Goal: Answer question/provide support: Share knowledge or assist other users

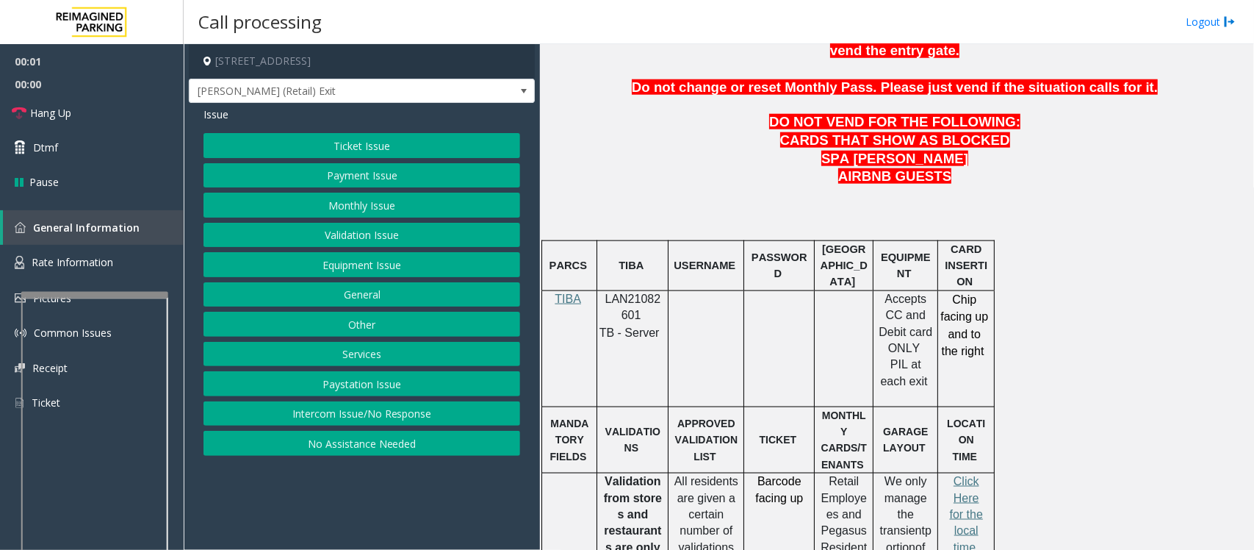
scroll to position [735, 0]
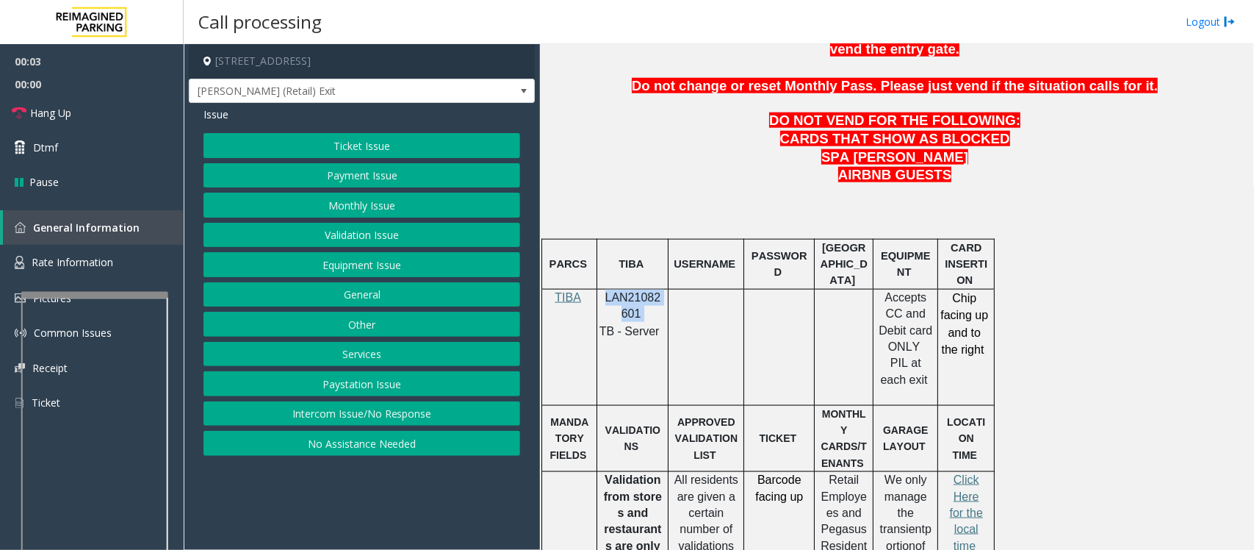
drag, startPoint x: 607, startPoint y: 259, endPoint x: 640, endPoint y: 276, distance: 37.1
click at [640, 290] on p "LAN21082601" at bounding box center [633, 306] width 60 height 33
copy p "LAN21082601"
click at [350, 178] on button "Payment Issue" at bounding box center [362, 175] width 317 height 25
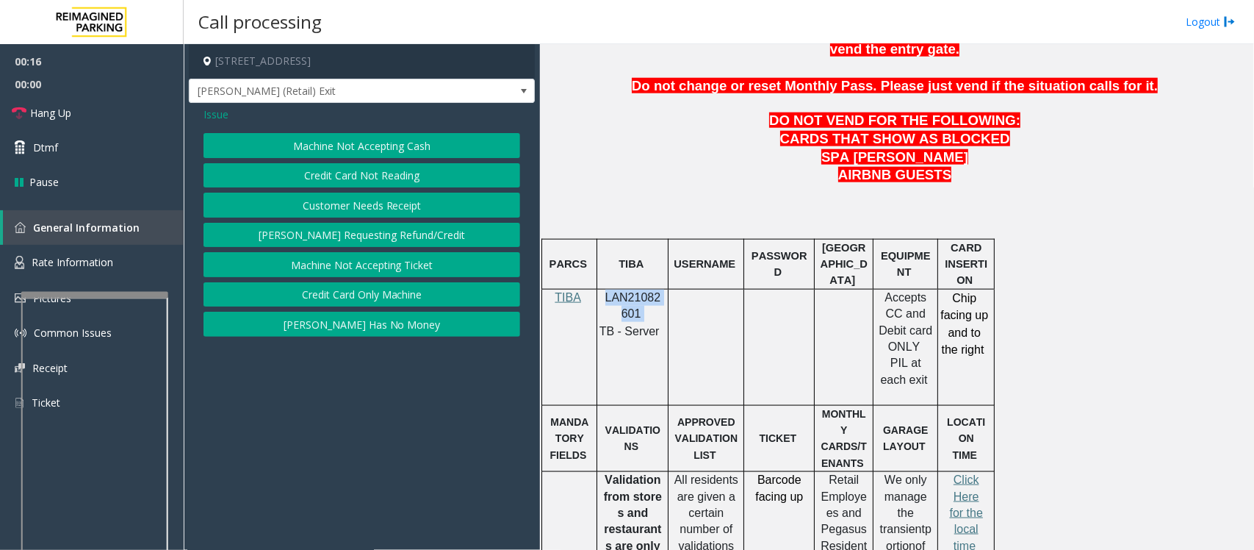
click at [350, 174] on button "Credit Card Not Reading" at bounding box center [362, 175] width 317 height 25
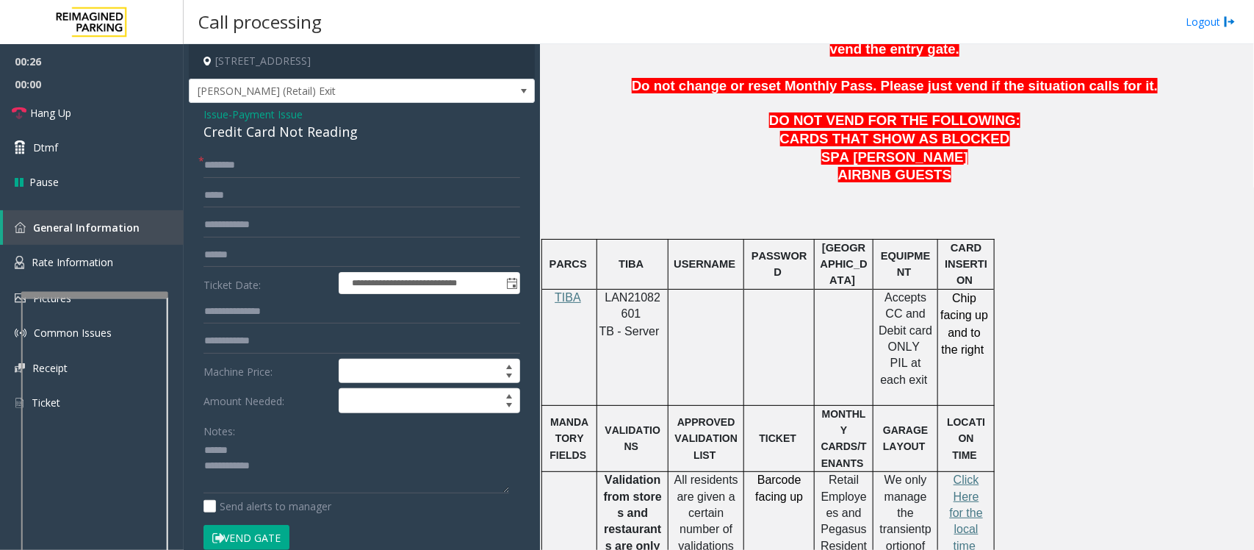
click at [252, 129] on div "Credit Card Not Reading" at bounding box center [362, 132] width 317 height 20
click at [211, 472] on textarea at bounding box center [357, 466] width 306 height 55
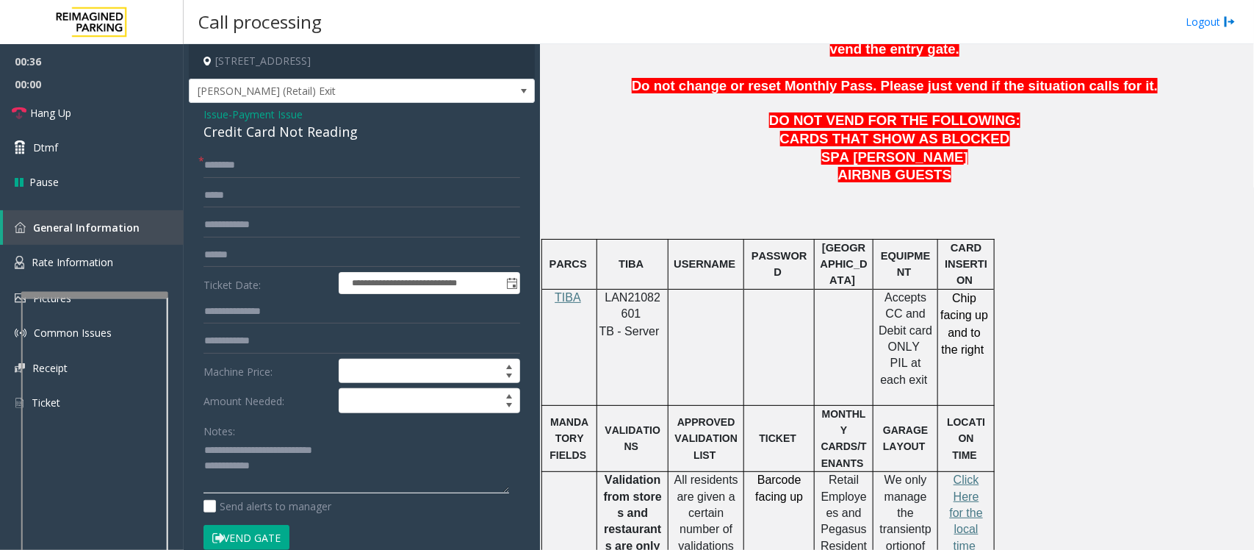
click at [232, 446] on textarea at bounding box center [357, 466] width 306 height 55
click at [269, 465] on textarea at bounding box center [357, 466] width 306 height 55
type textarea "**********"
click at [239, 240] on form "**********" at bounding box center [362, 359] width 317 height 412
click at [235, 259] on input "text" at bounding box center [362, 254] width 317 height 25
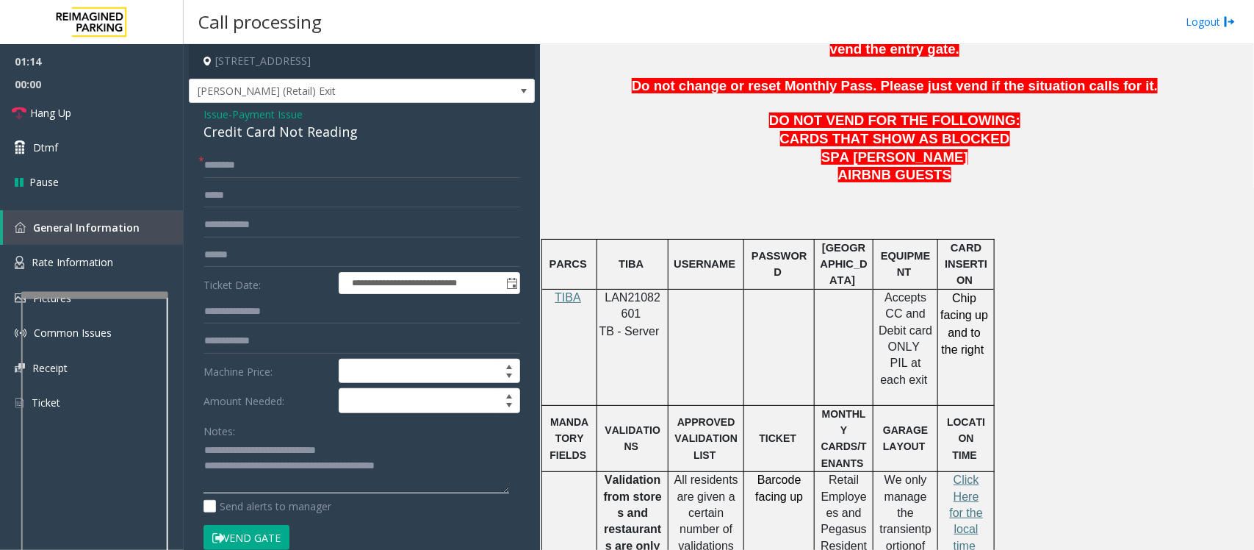
click at [424, 472] on textarea at bounding box center [357, 466] width 306 height 55
click at [266, 159] on input "text" at bounding box center [362, 165] width 317 height 25
type input "**"
drag, startPoint x: 262, startPoint y: 464, endPoint x: 502, endPoint y: 460, distance: 239.6
click at [502, 460] on textarea at bounding box center [357, 466] width 306 height 55
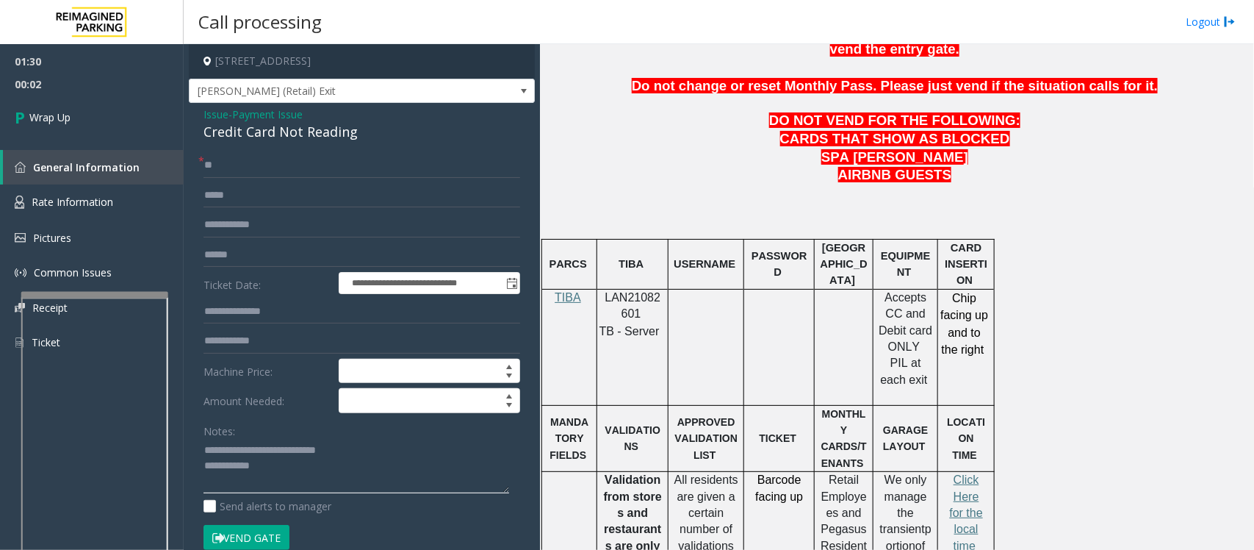
click at [268, 470] on textarea at bounding box center [357, 466] width 306 height 55
type textarea "**********"
click at [83, 121] on link "Wrap Up" at bounding box center [92, 117] width 184 height 43
click at [78, 121] on link "Wrap Up" at bounding box center [92, 117] width 184 height 43
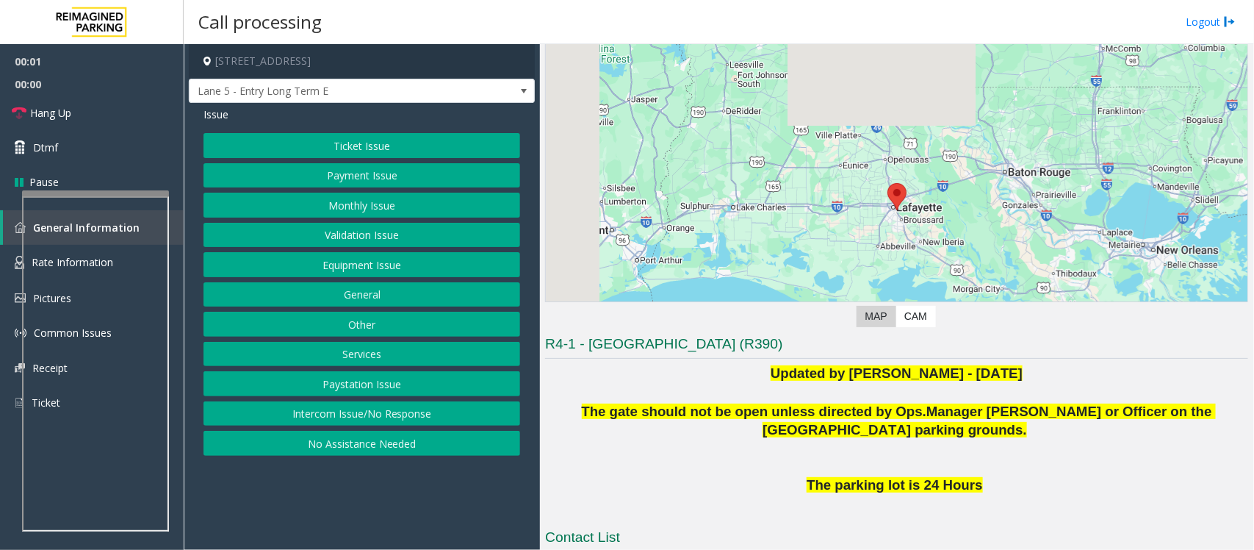
scroll to position [184, 0]
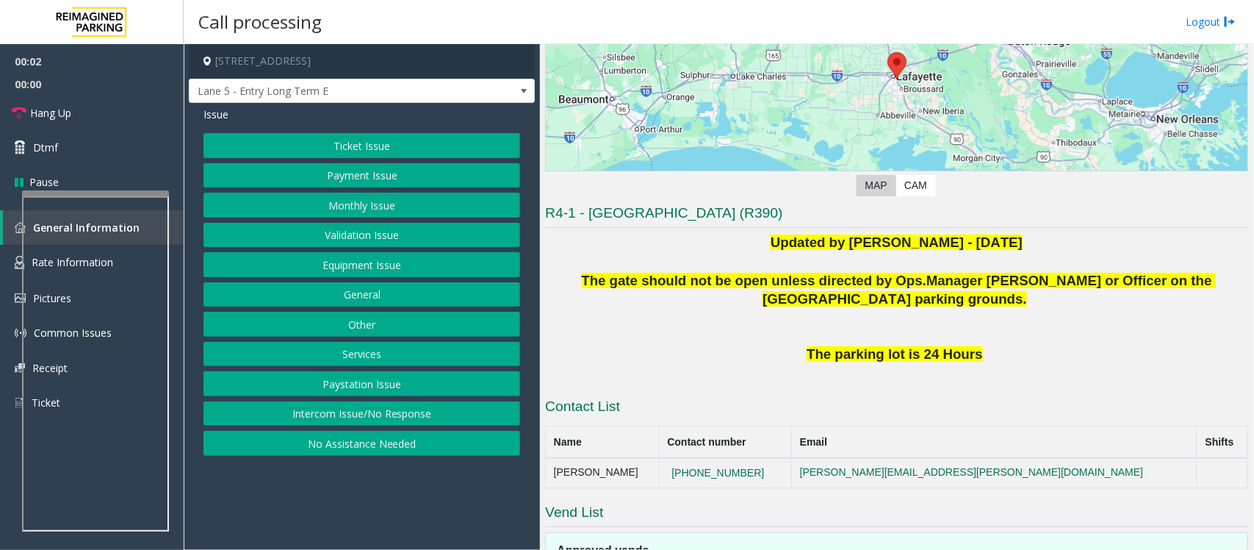
click at [362, 412] on button "Intercom Issue/No Response" at bounding box center [362, 413] width 317 height 25
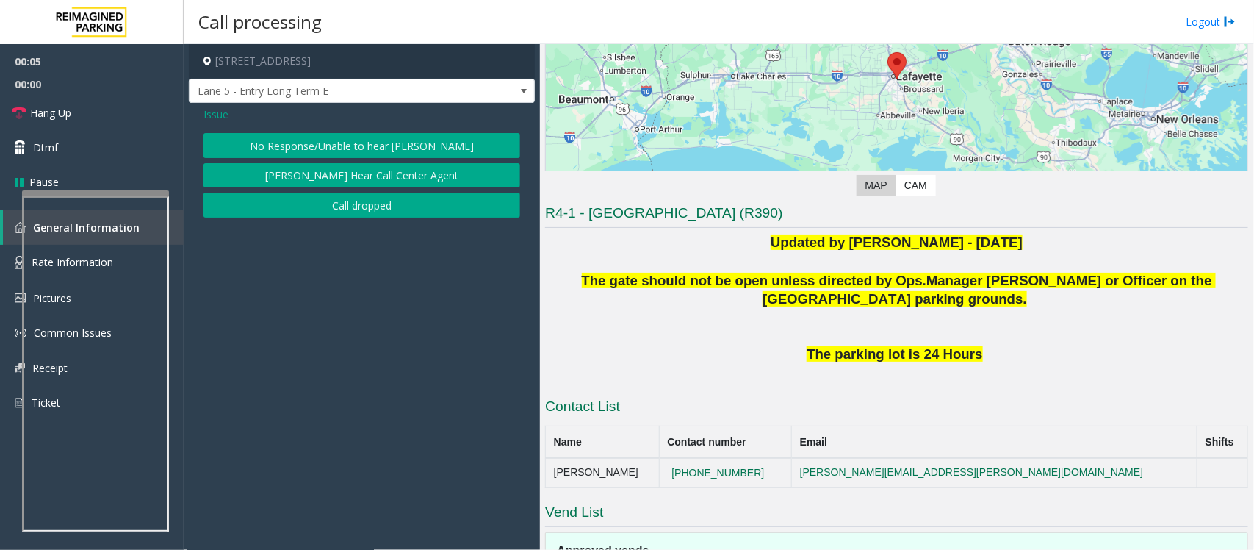
click at [339, 141] on button "No Response/Unable to hear [PERSON_NAME]" at bounding box center [362, 145] width 317 height 25
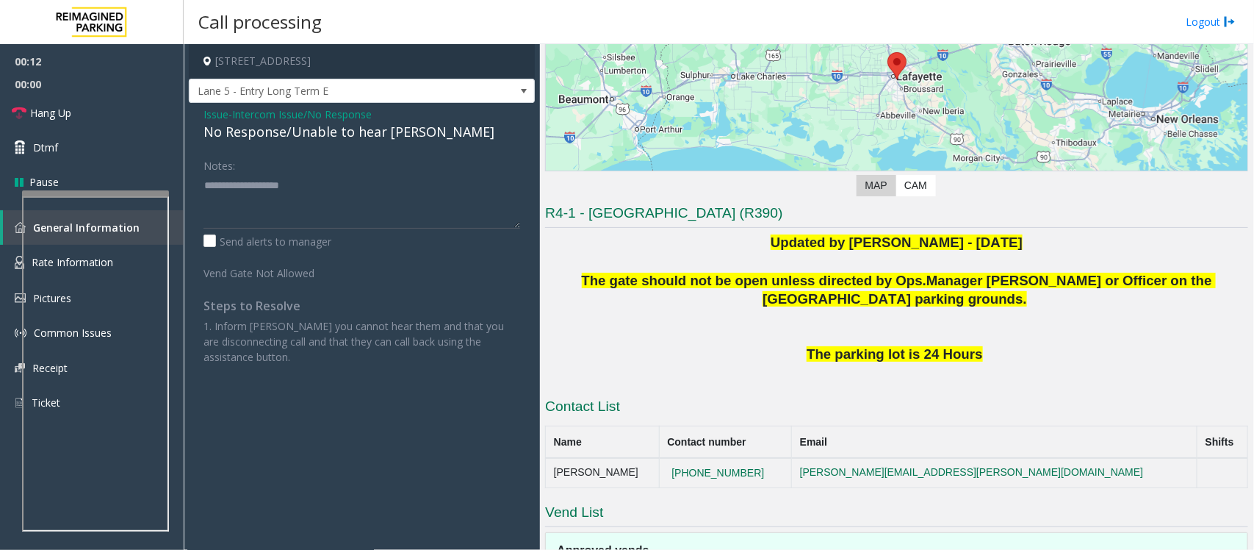
click at [338, 129] on div "No Response/Unable to hear [PERSON_NAME]" at bounding box center [362, 132] width 317 height 20
type textarea "**********"
click at [119, 115] on link "Hang Up" at bounding box center [92, 113] width 184 height 35
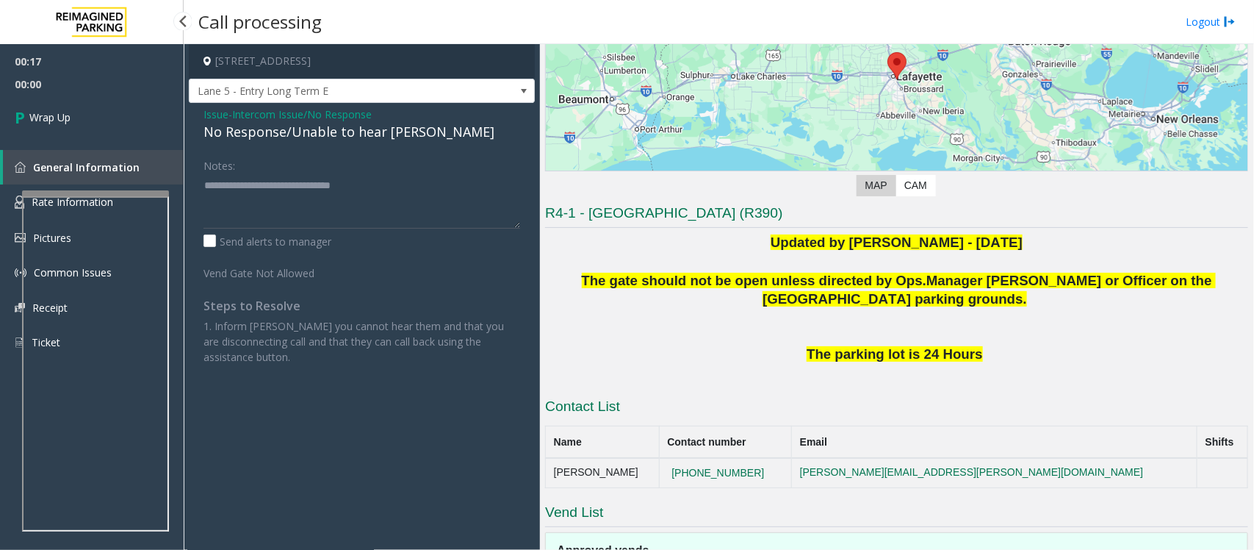
click at [119, 118] on link "Wrap Up" at bounding box center [92, 117] width 184 height 43
click at [74, 112] on link "Wrap Up" at bounding box center [92, 117] width 184 height 43
click at [57, 120] on span "Wrap Up" at bounding box center [49, 116] width 41 height 15
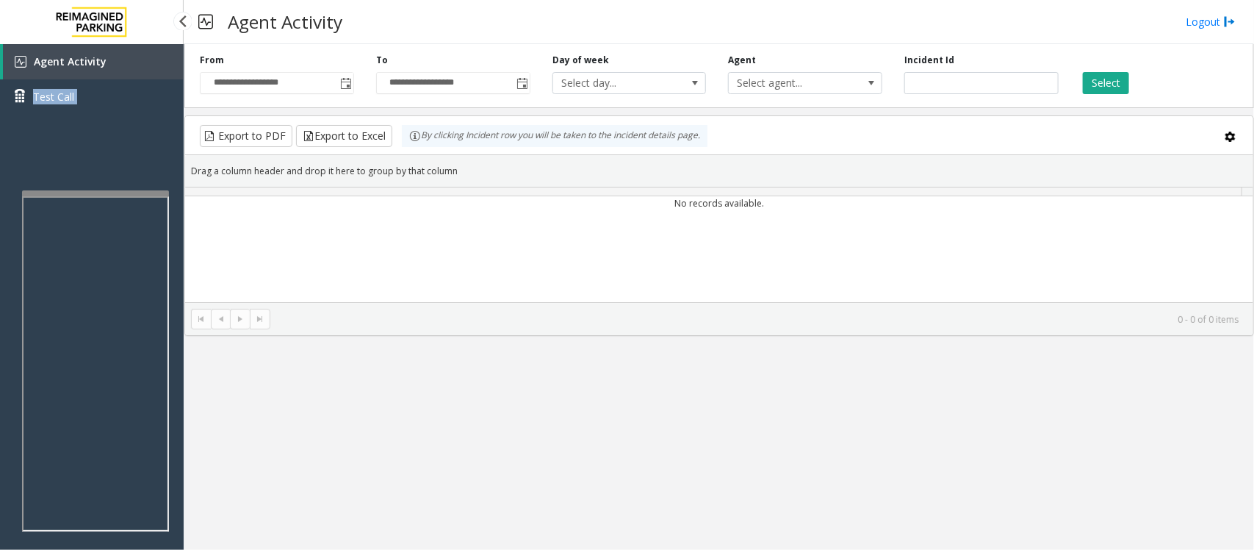
click at [57, 120] on div "Agent Activity Test Call" at bounding box center [92, 84] width 184 height 81
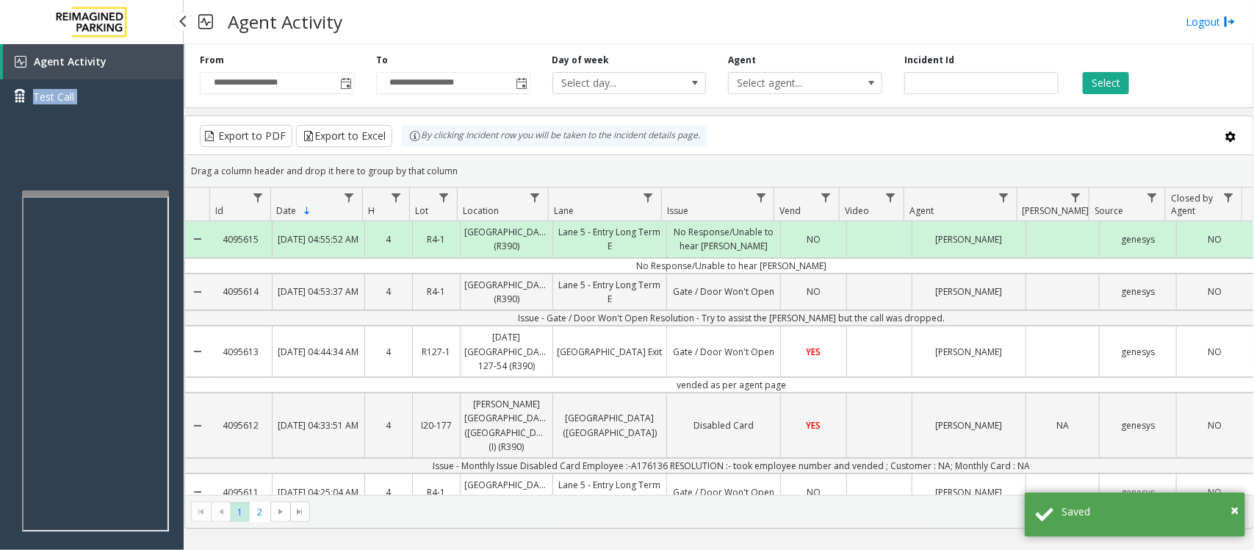
click at [132, 60] on link "Agent Activity" at bounding box center [93, 61] width 181 height 35
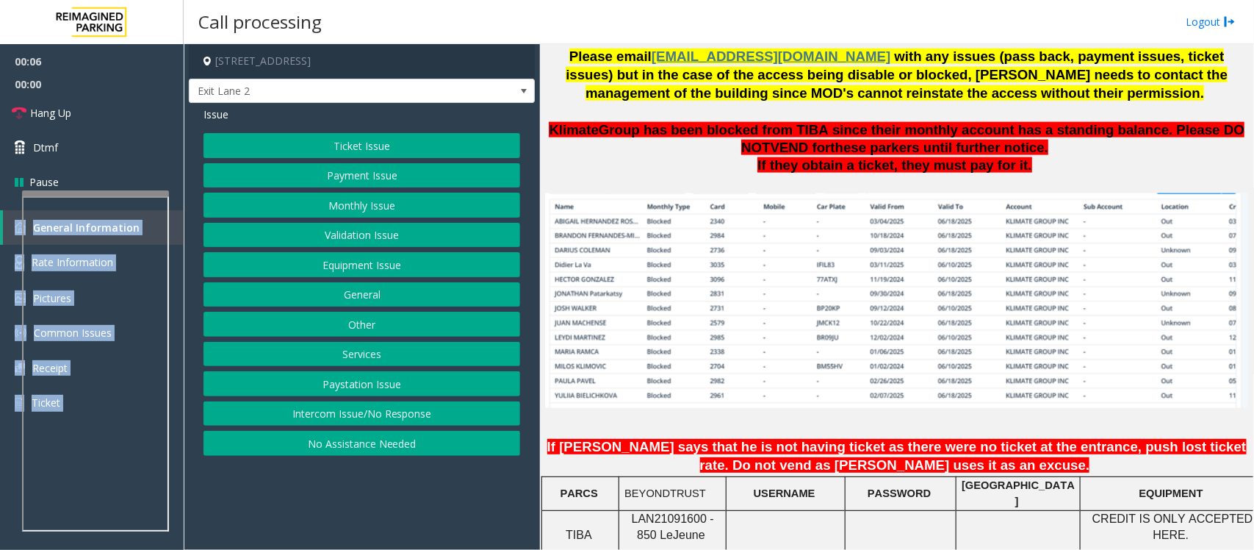
scroll to position [918, 0]
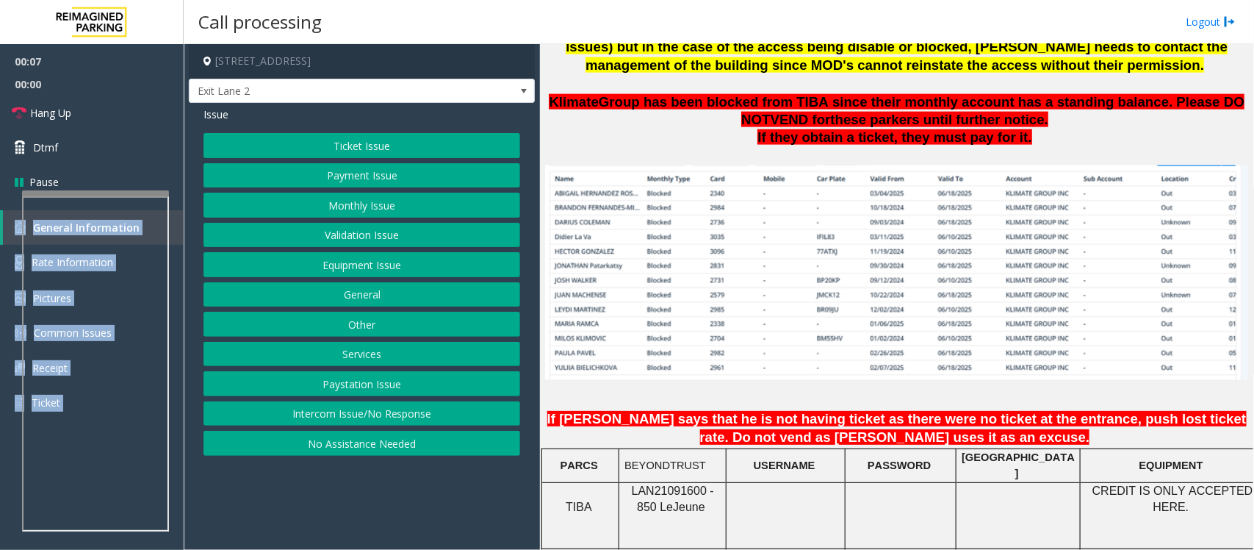
click at [328, 204] on button "Monthly Issue" at bounding box center [362, 205] width 317 height 25
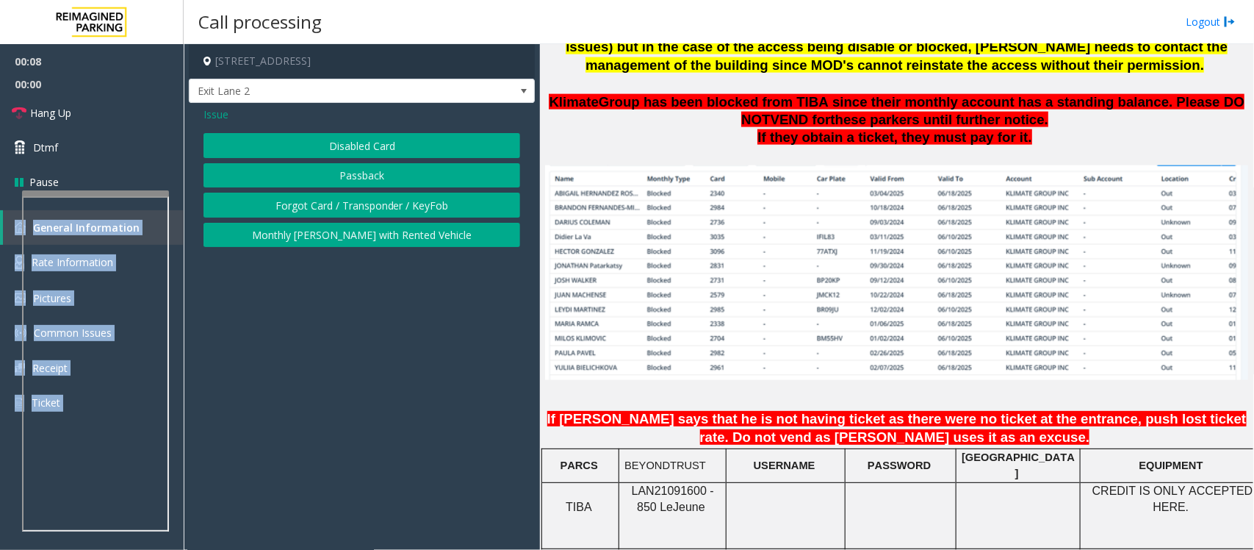
click at [339, 207] on button "Forgot Card / Transponder / KeyFob" at bounding box center [362, 205] width 317 height 25
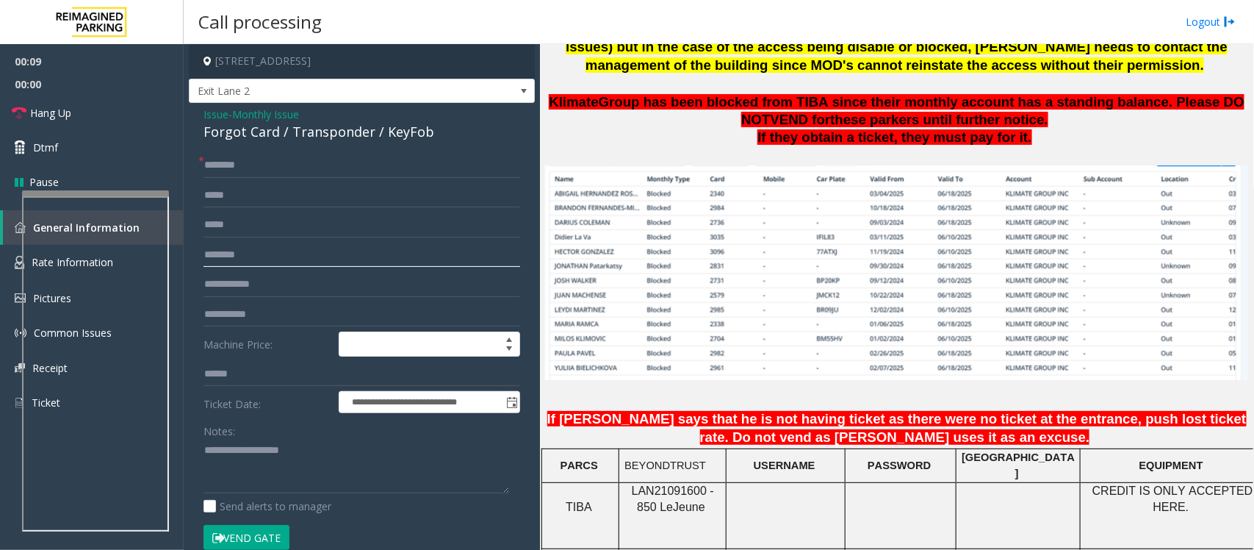
click at [246, 258] on input "text" at bounding box center [362, 254] width 317 height 25
click at [256, 278] on input "text" at bounding box center [362, 284] width 317 height 25
type input "****"
click at [245, 163] on input "text" at bounding box center [362, 165] width 317 height 25
type input "*******"
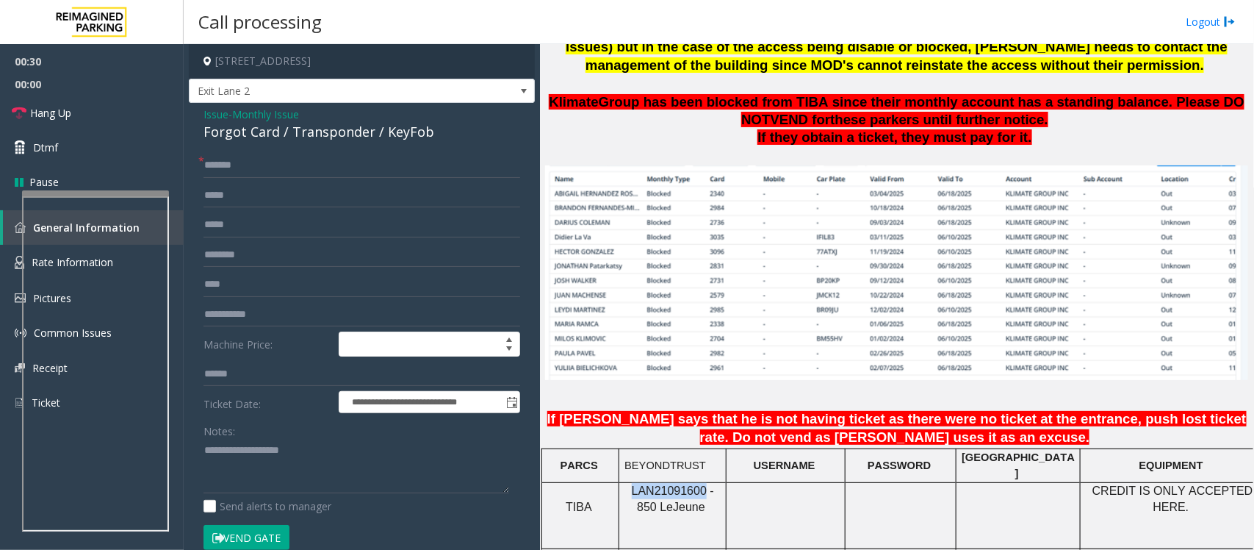
drag, startPoint x: 625, startPoint y: 486, endPoint x: 691, endPoint y: 489, distance: 66.9
click at [691, 489] on p "LAN21091600 - 850 Le Jeune" at bounding box center [673, 499] width 96 height 33
copy span "LAN21091600"
click at [281, 127] on div "Forgot Card / Transponder / KeyFob" at bounding box center [362, 132] width 317 height 20
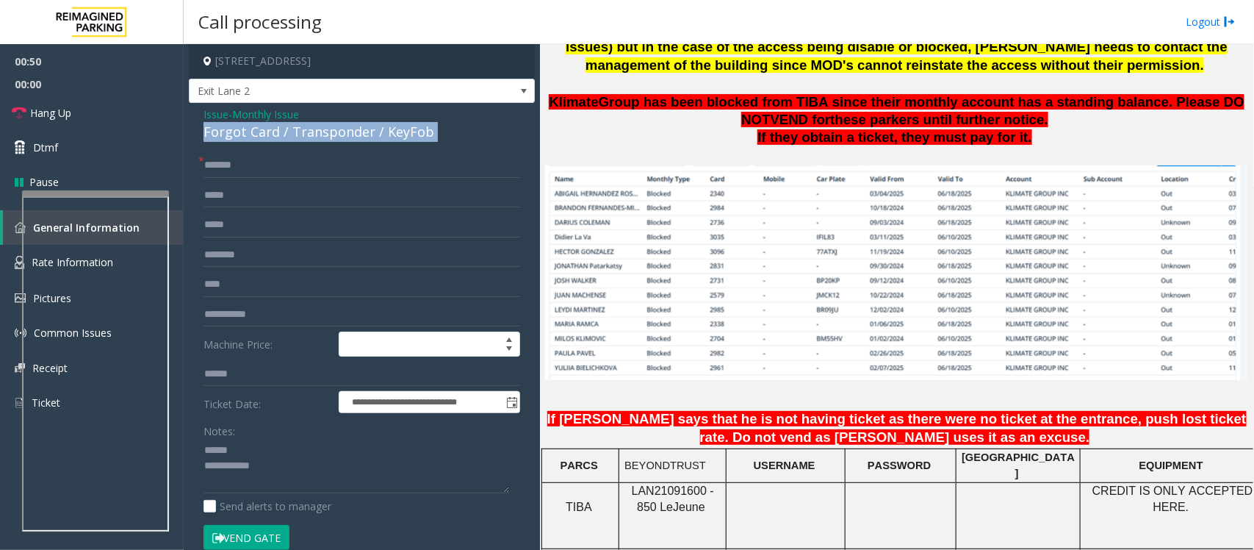
click at [281, 127] on div "Forgot Card / Transponder / KeyFob" at bounding box center [362, 132] width 317 height 20
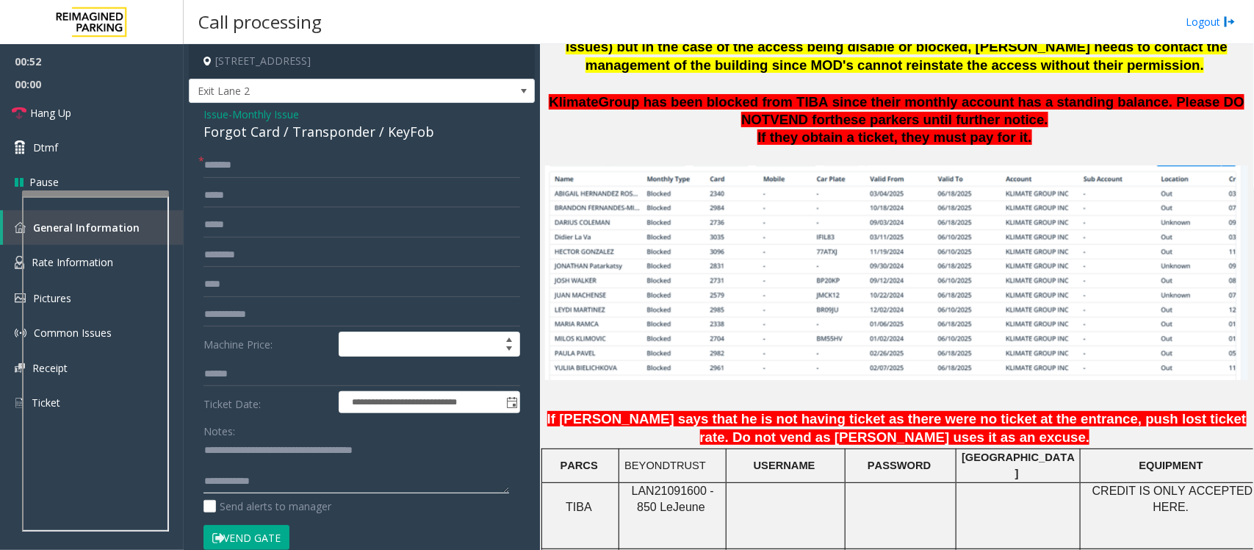
click at [234, 447] on textarea at bounding box center [357, 466] width 306 height 55
click at [236, 467] on textarea at bounding box center [357, 466] width 306 height 55
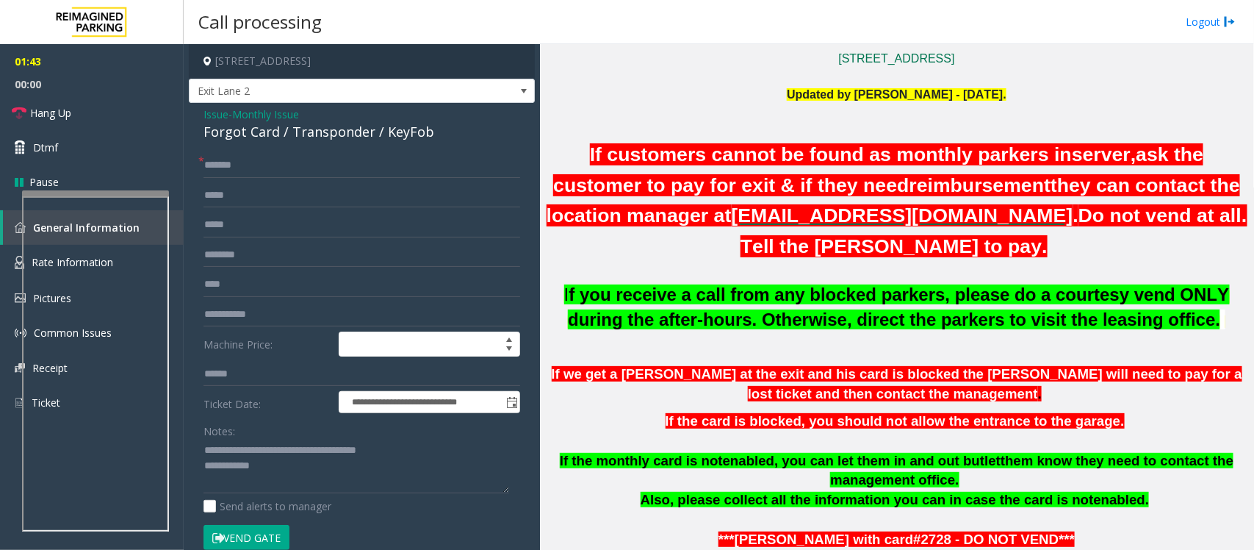
scroll to position [735, 0]
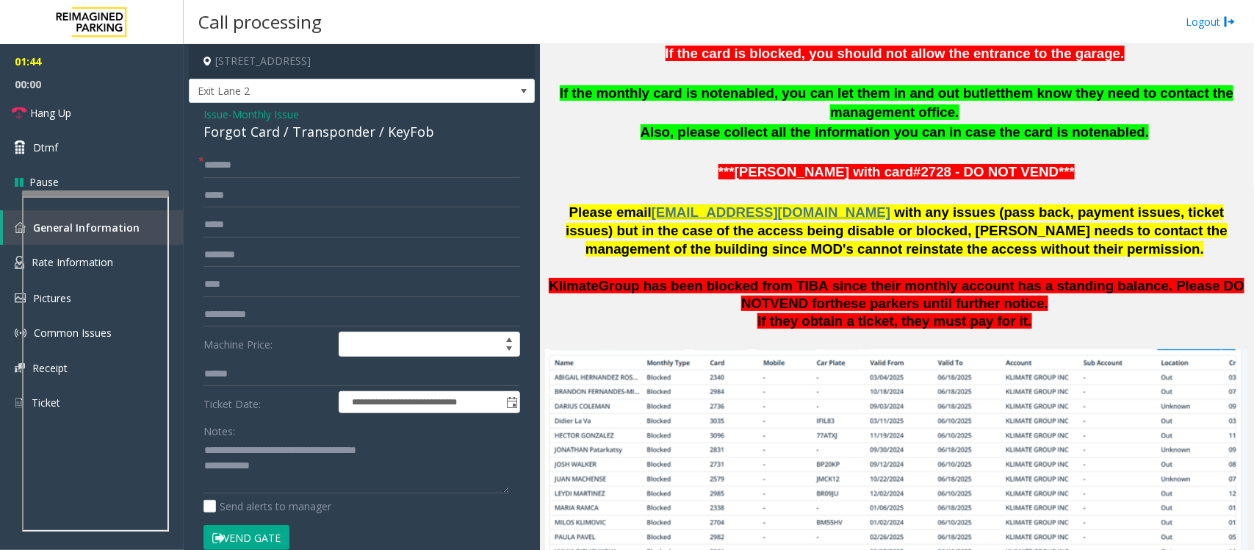
drag, startPoint x: 248, startPoint y: 537, endPoint x: 255, endPoint y: 538, distance: 7.4
click at [248, 537] on button "Vend Gate" at bounding box center [247, 537] width 86 height 25
type textarea "**********"
click at [46, 114] on span "Hang Up" at bounding box center [50, 112] width 41 height 15
click at [265, 162] on input "*******" at bounding box center [362, 165] width 317 height 25
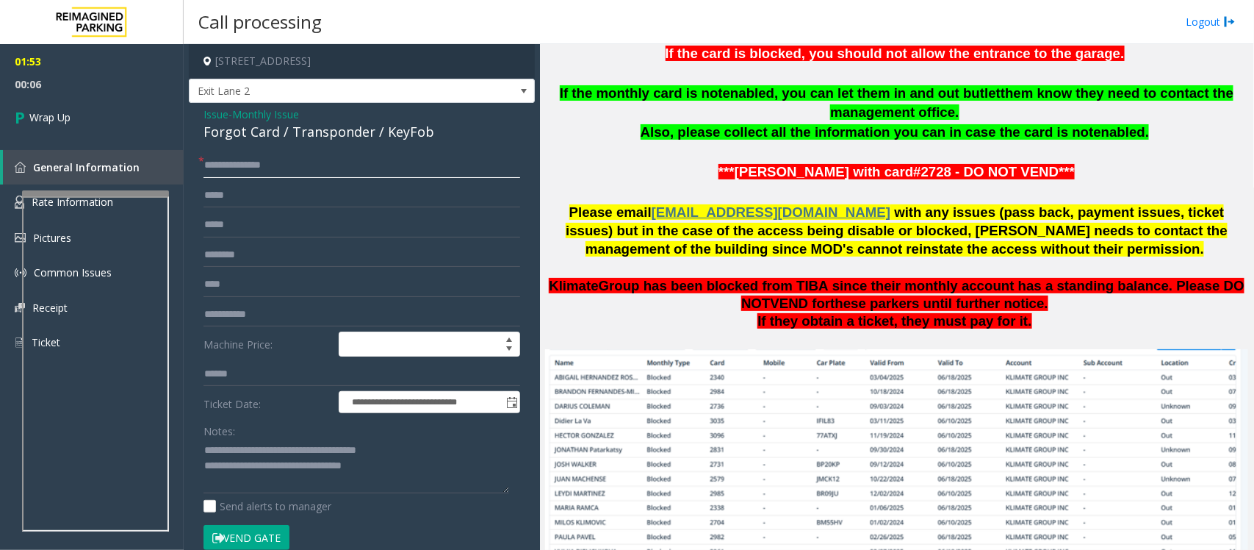
type input "**********"
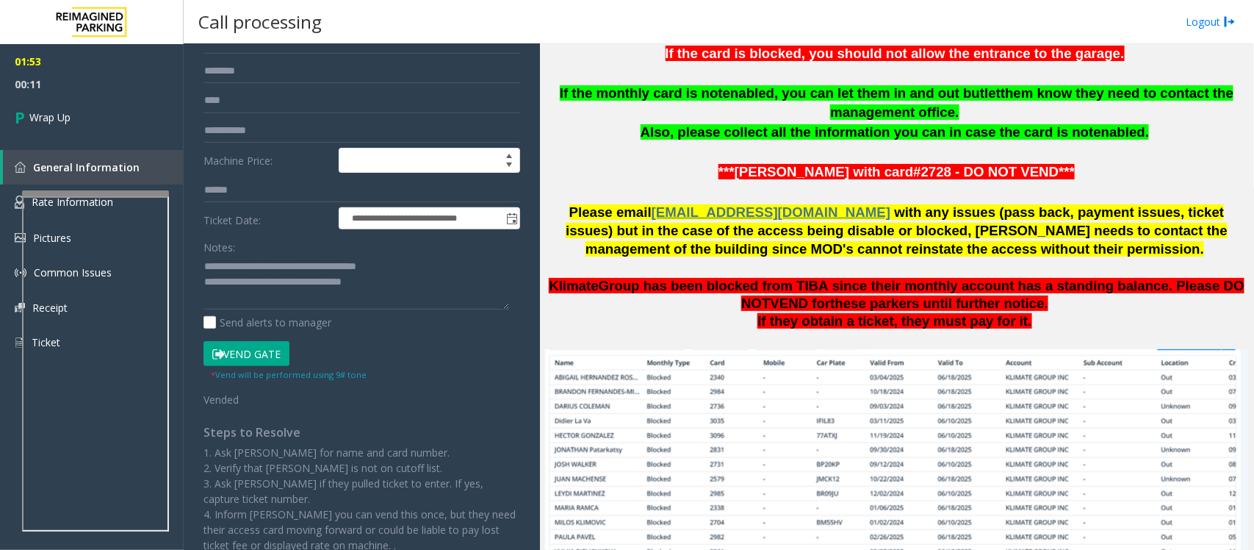
scroll to position [0, 0]
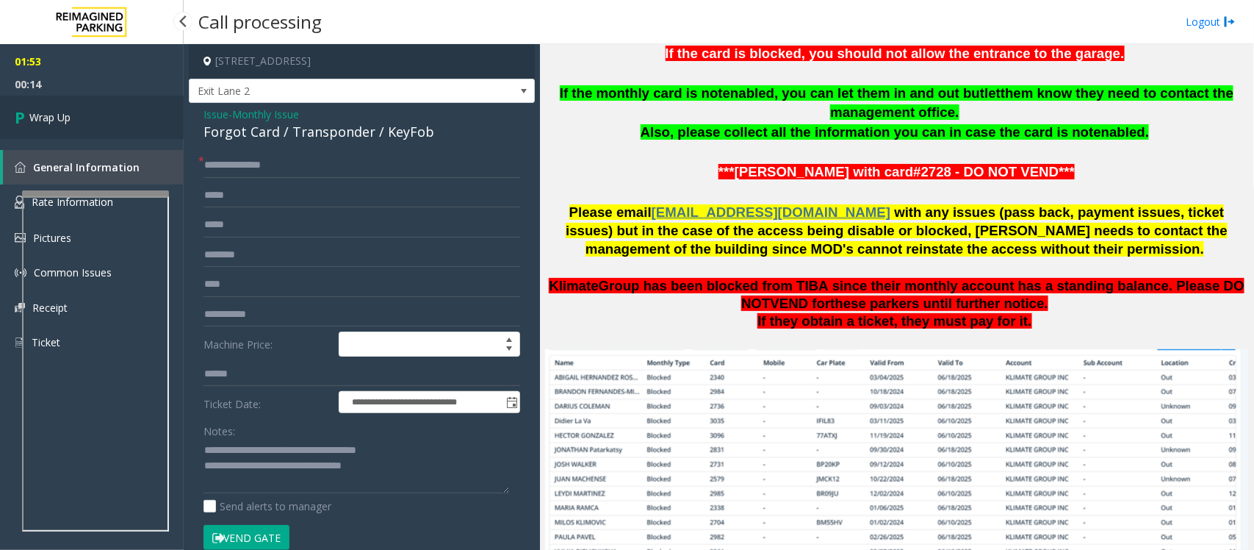
drag, startPoint x: 43, startPoint y: 112, endPoint x: 49, endPoint y: 120, distance: 10.4
click at [43, 112] on span "Wrap Up" at bounding box center [49, 116] width 41 height 15
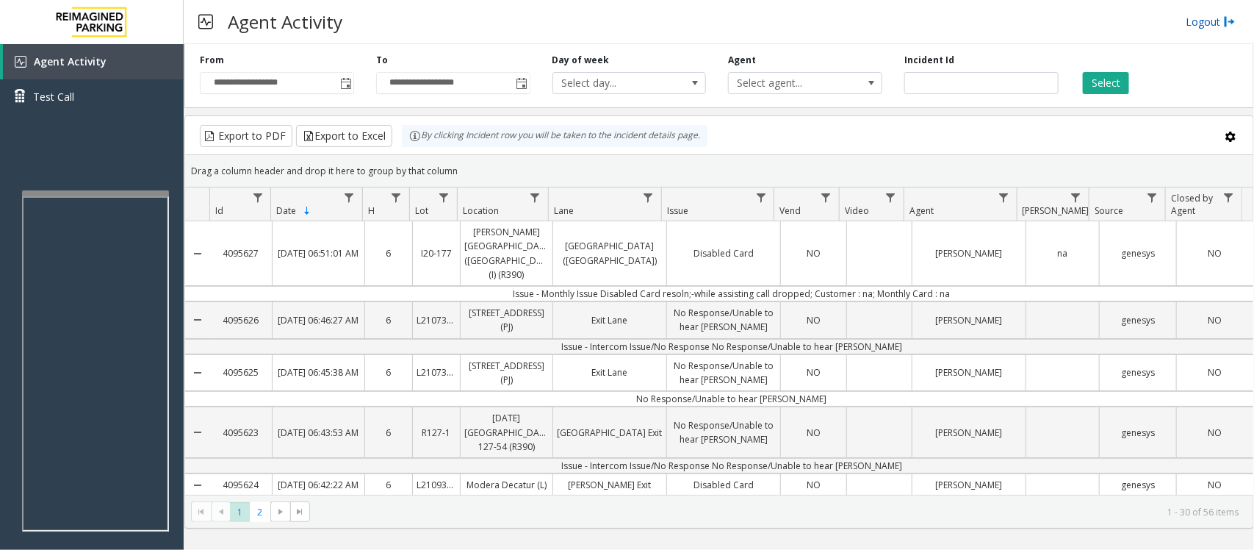
click at [1226, 20] on img at bounding box center [1230, 21] width 12 height 15
